Goal: Find specific page/section: Find specific page/section

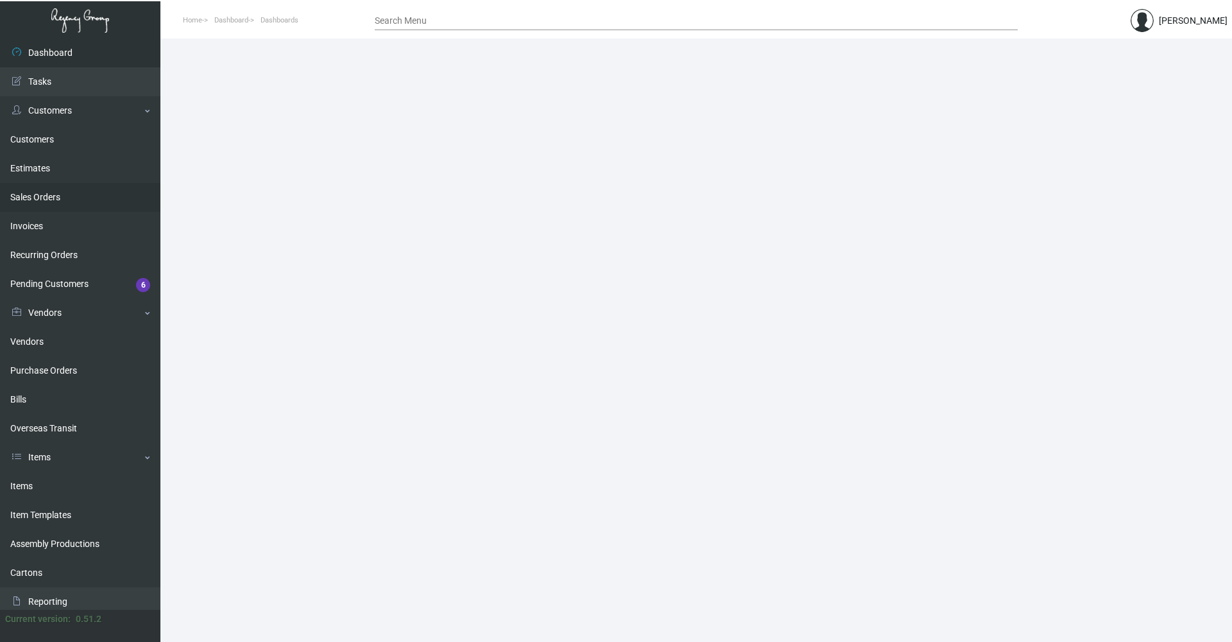
click at [58, 197] on link "Sales Orders" at bounding box center [80, 197] width 160 height 29
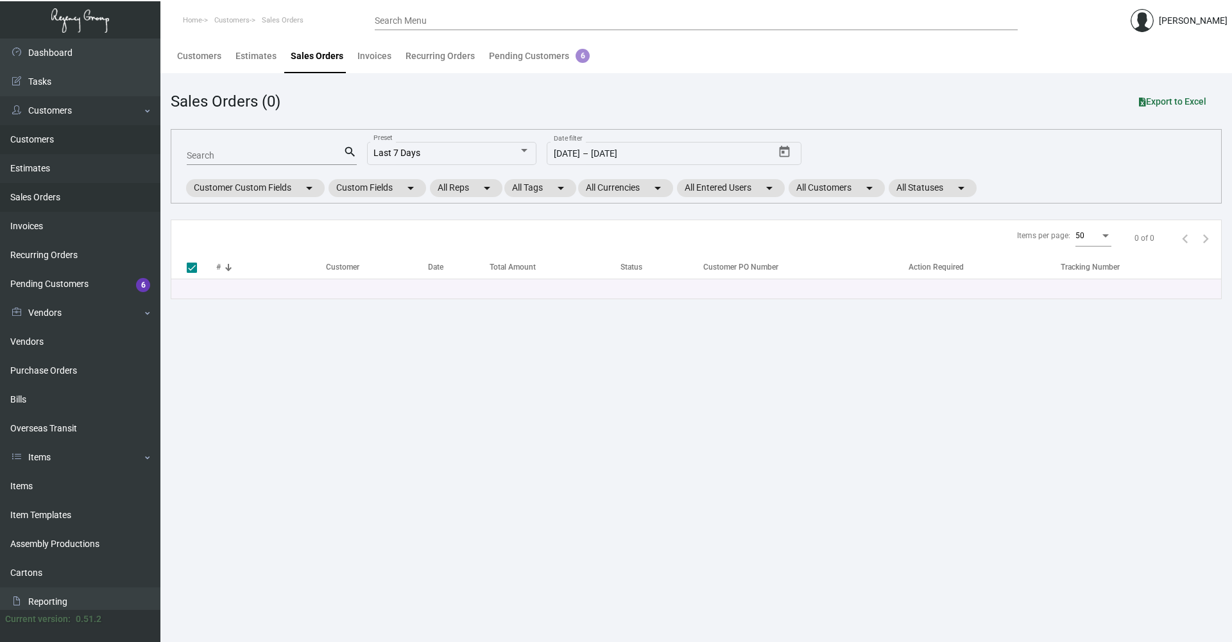
click at [55, 139] on link "Customers" at bounding box center [80, 139] width 160 height 29
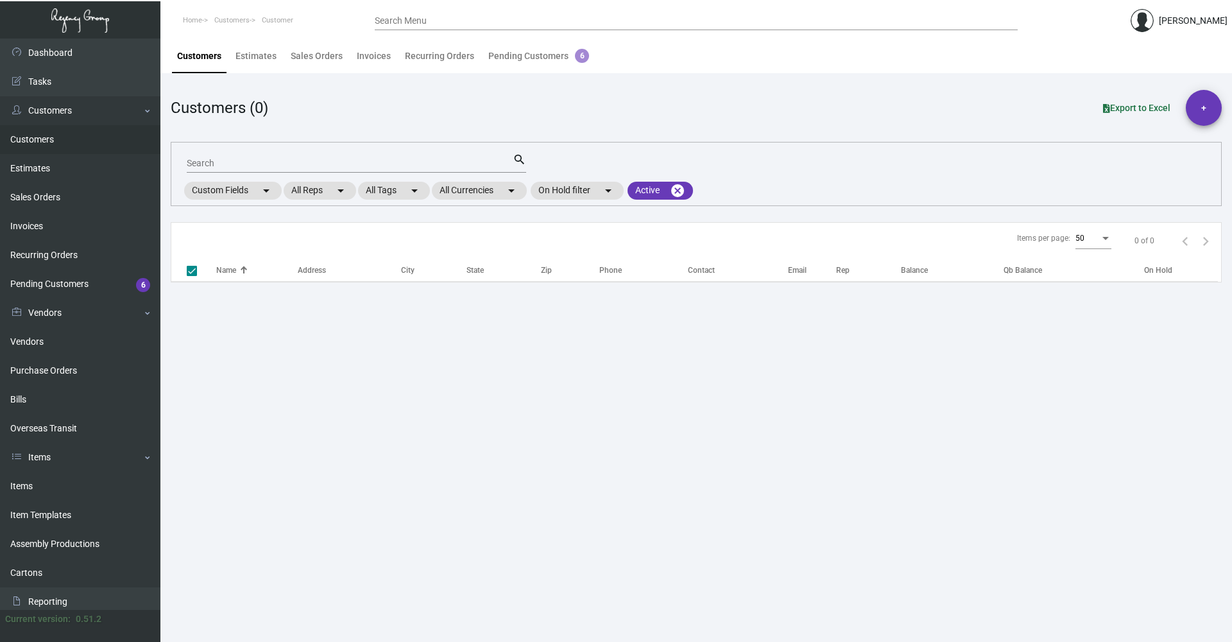
checkbox input "false"
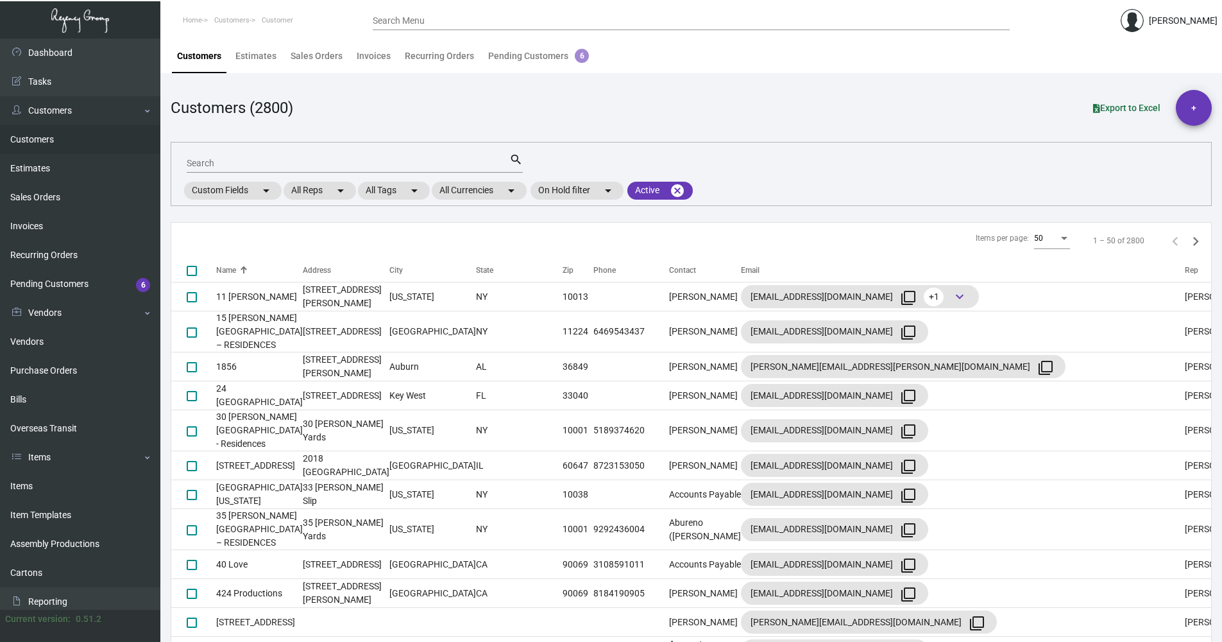
click at [272, 160] on input "Search" at bounding box center [348, 163] width 323 height 10
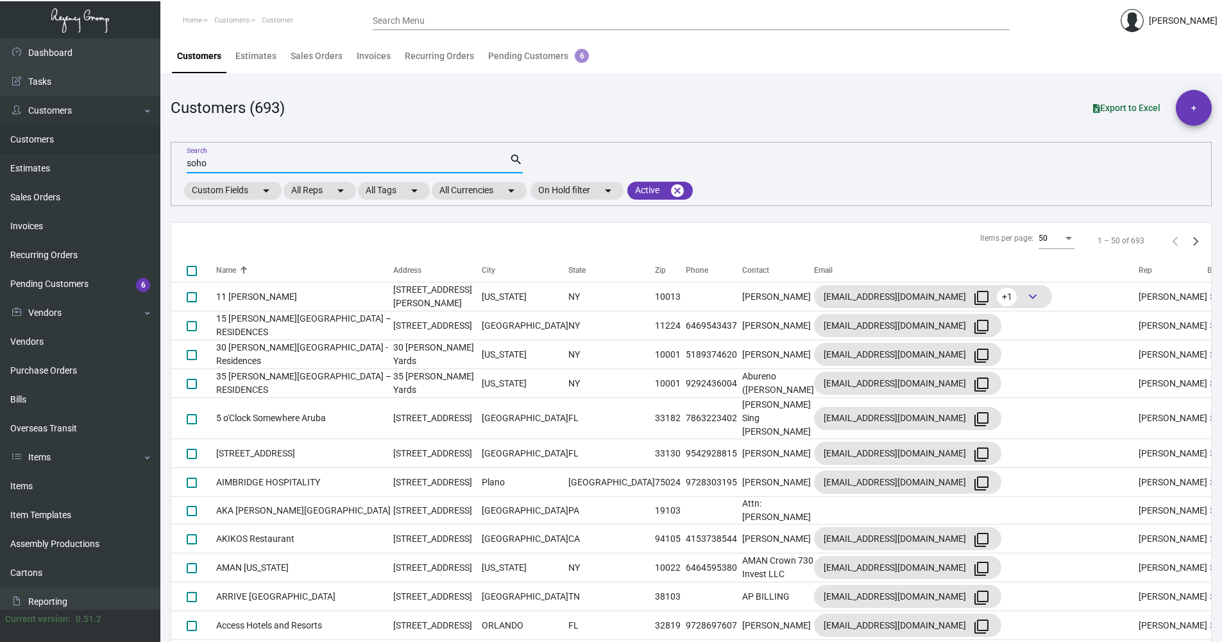
type input "soho"
click at [256, 268] on div "Name" at bounding box center [304, 270] width 177 height 12
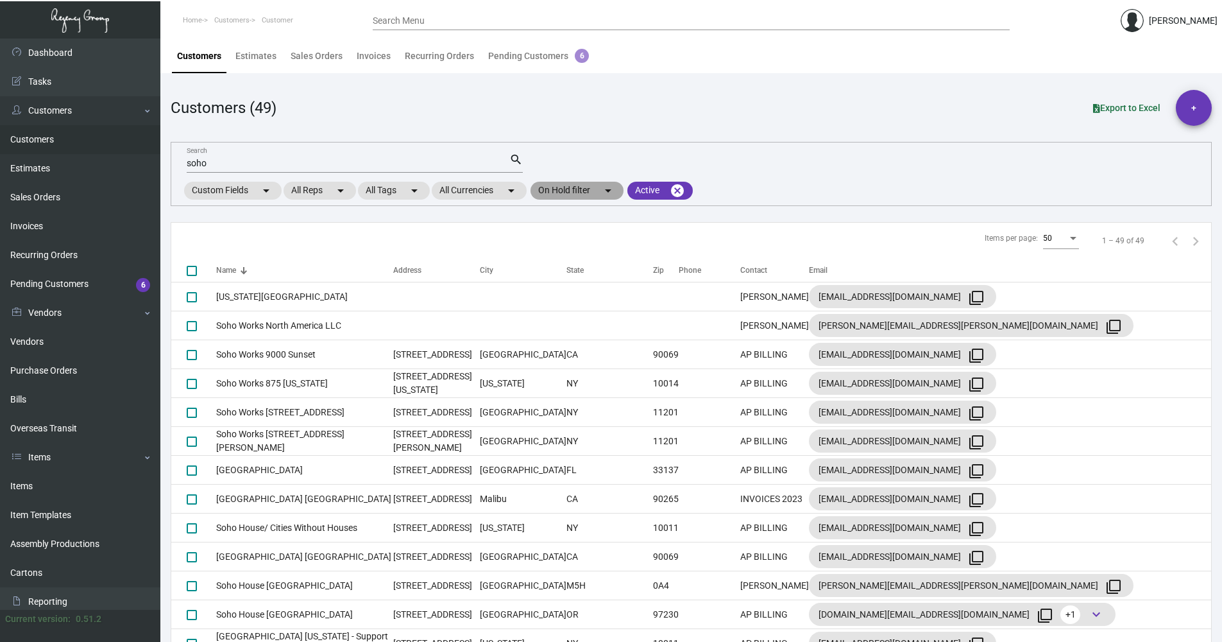
click at [570, 197] on mat-chip "On Hold filter arrow_drop_down" at bounding box center [577, 191] width 93 height 18
click at [576, 248] on span "On Hold" at bounding box center [576, 250] width 32 height 15
click at [550, 256] on input "On Hold" at bounding box center [549, 256] width 1 height 1
checkbox input "true"
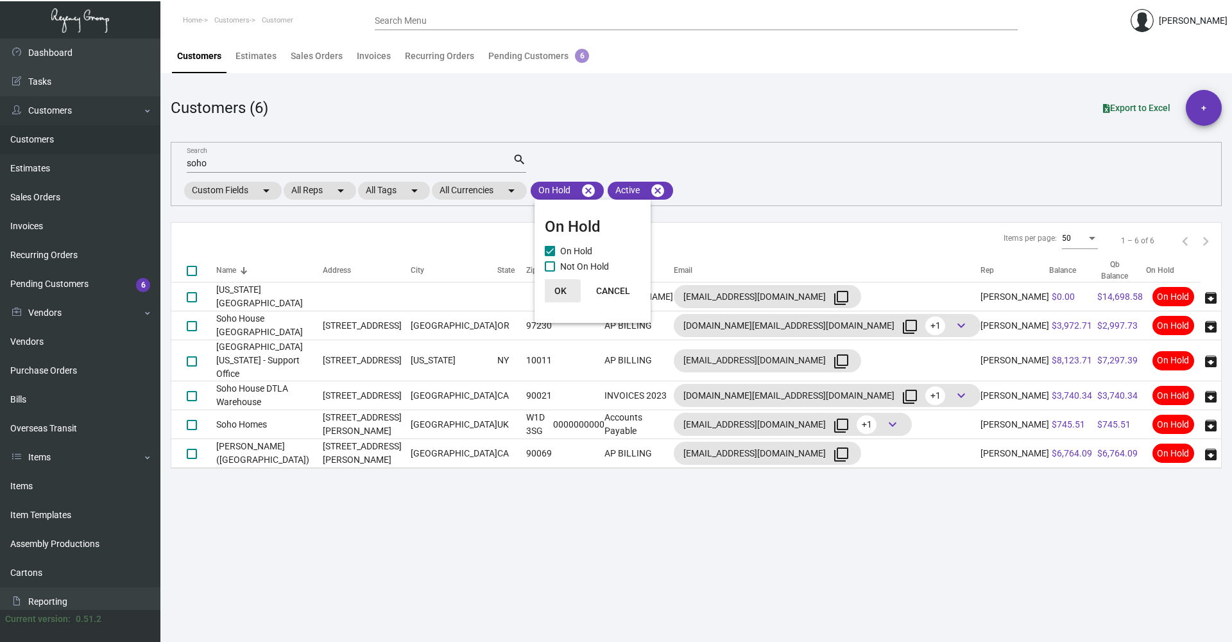
click at [565, 287] on span "OK" at bounding box center [560, 290] width 12 height 10
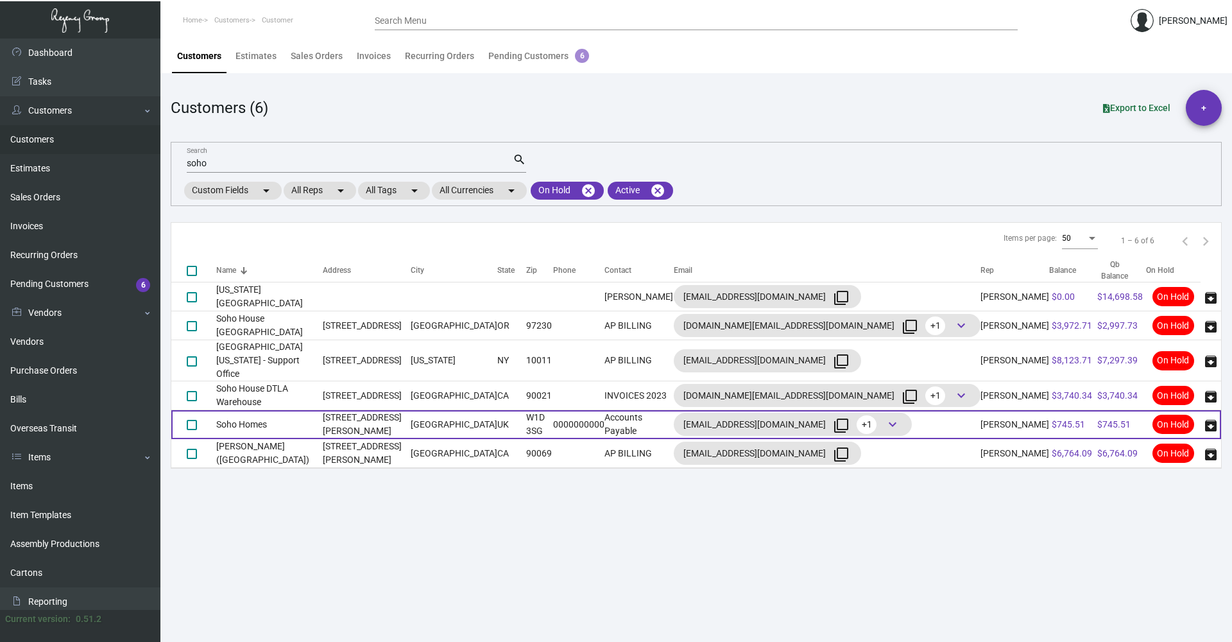
click at [323, 410] on td "Soho Homes" at bounding box center [269, 424] width 106 height 29
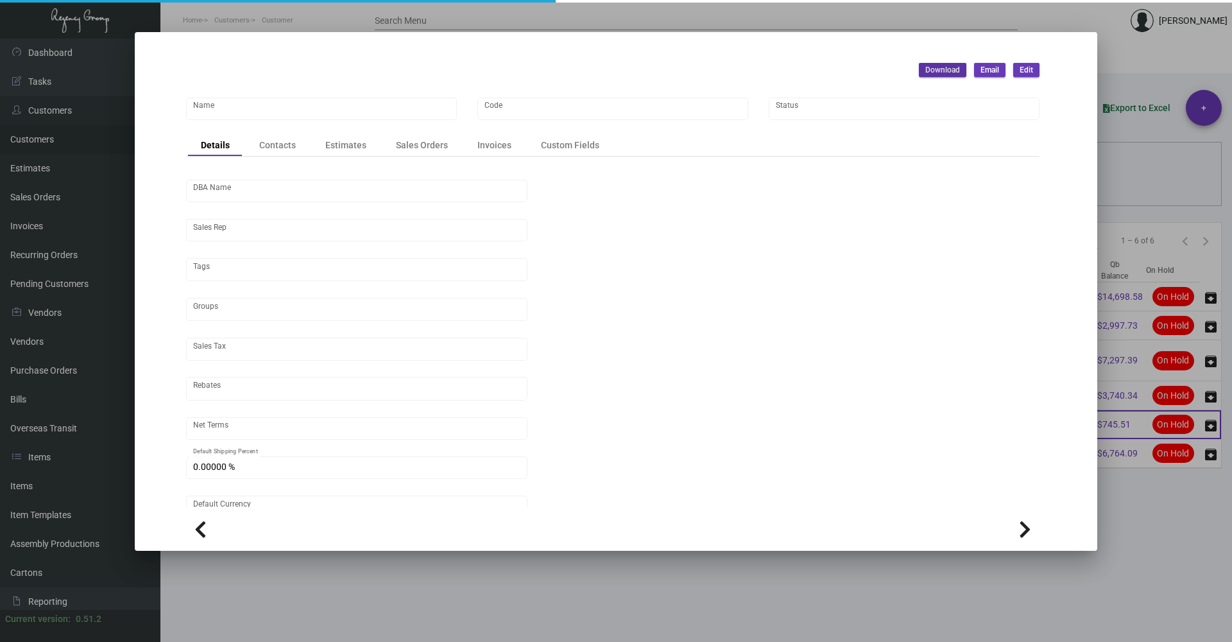
type input "Soho Homes"
type input "SHH"
type input "[PERSON_NAME]"
type input "[GEOGRAPHIC_DATA]"
type input "Net 30"
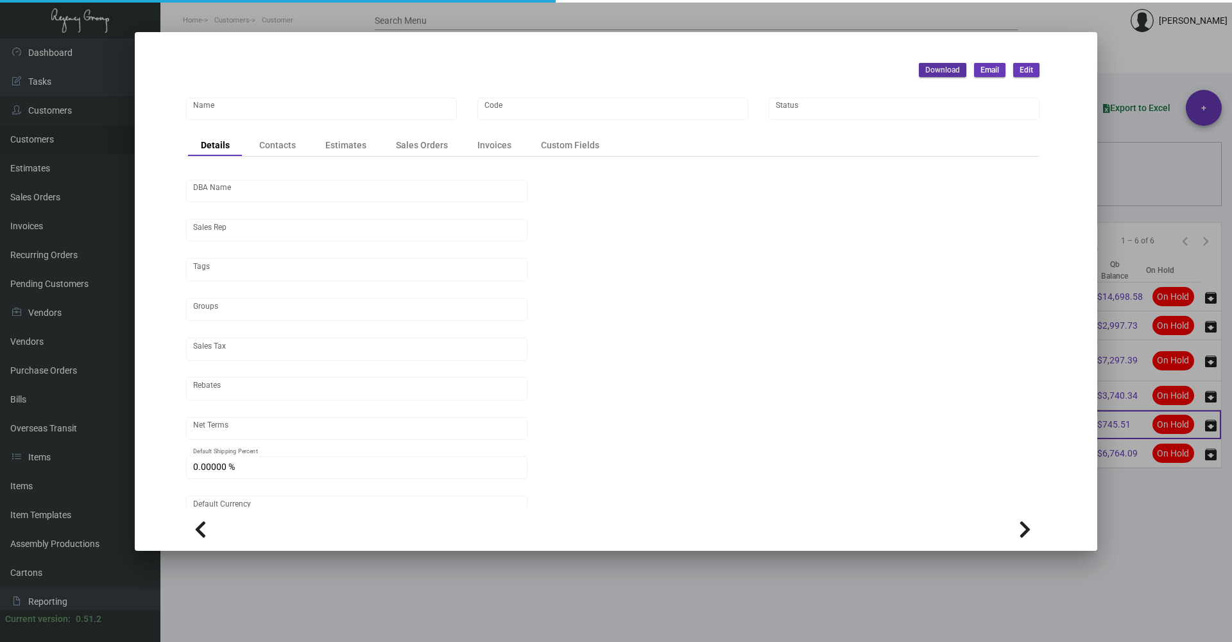
type input "United States Dollar $"
type input "$ 0.00"
checkbox input "true"
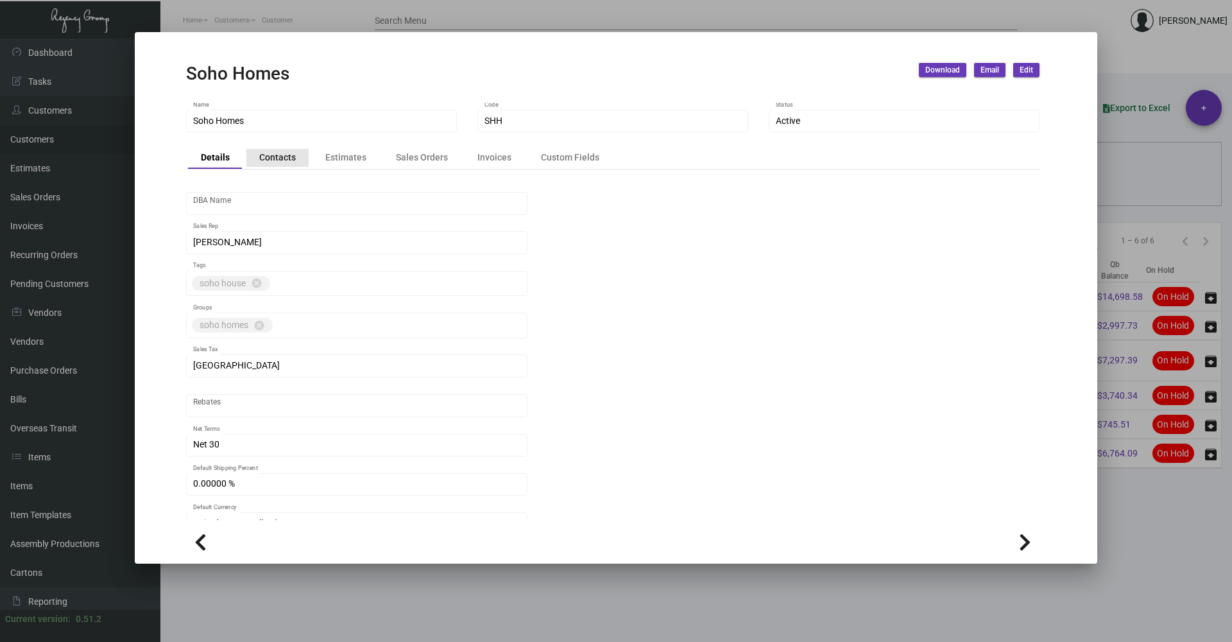
click at [273, 157] on div "Contacts" at bounding box center [277, 157] width 37 height 13
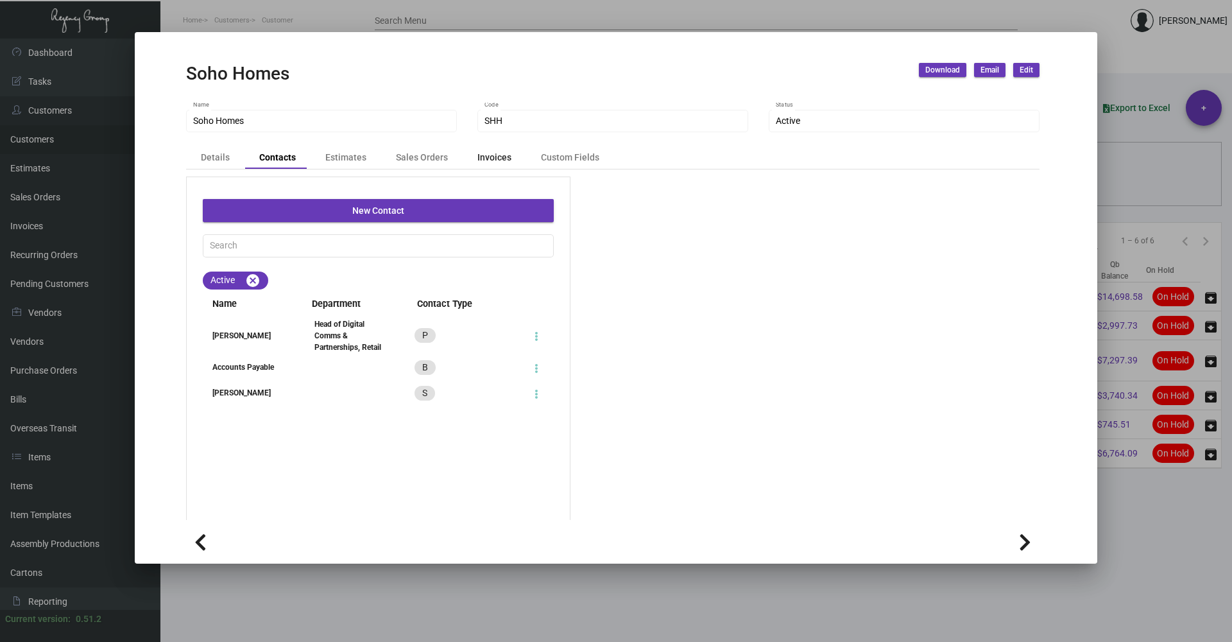
click at [491, 156] on div "Invoices" at bounding box center [494, 157] width 34 height 13
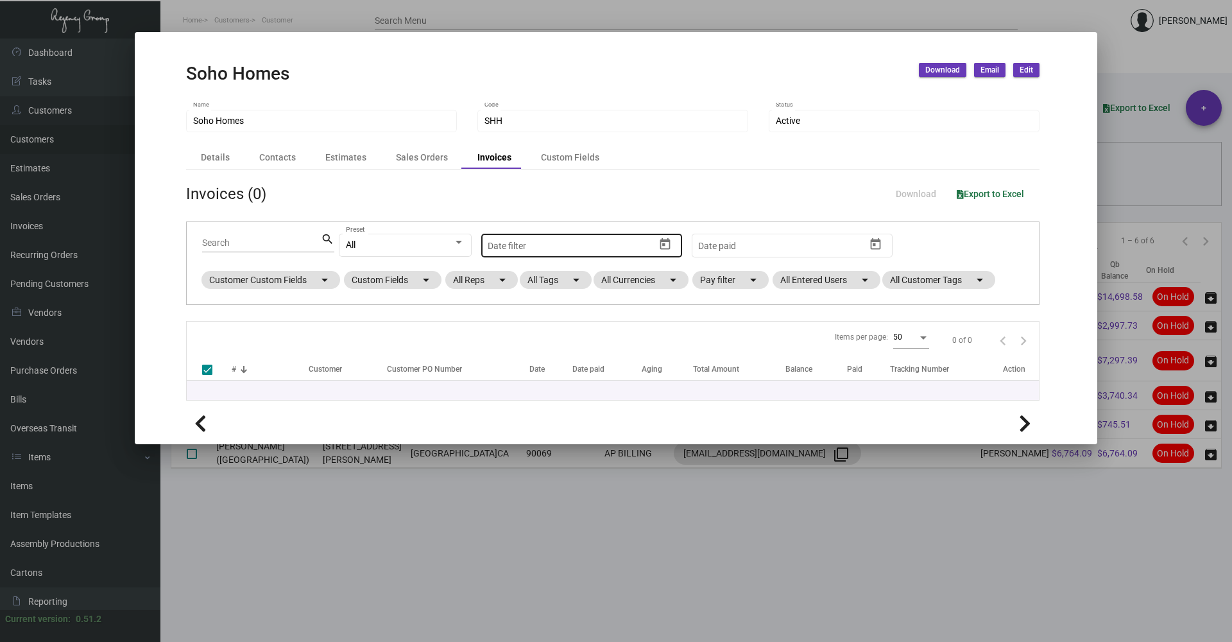
checkbox input "false"
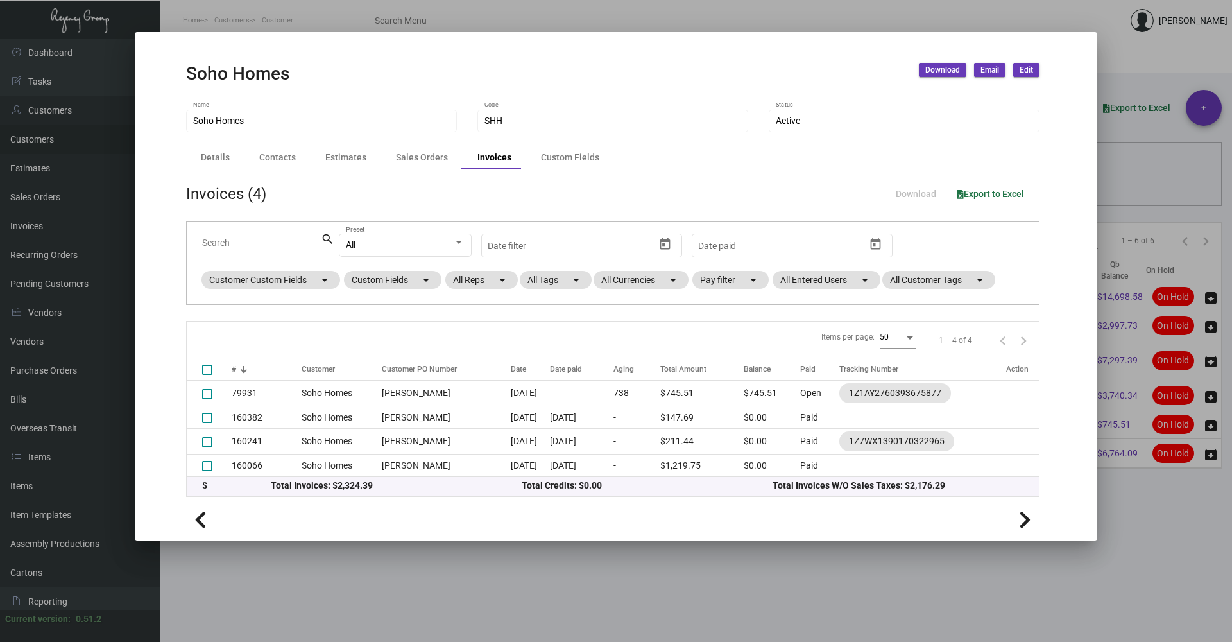
click at [812, 552] on div at bounding box center [616, 321] width 1232 height 642
